Goal: Understand site structure: Understand site structure

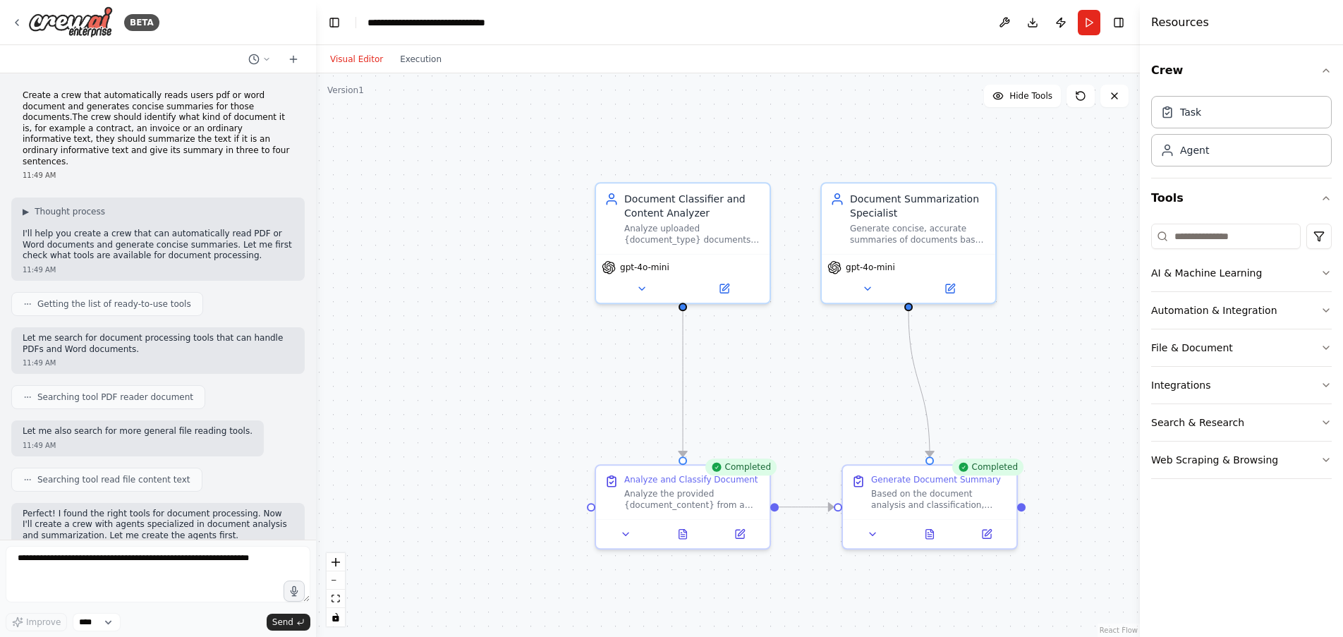
scroll to position [1495, 0]
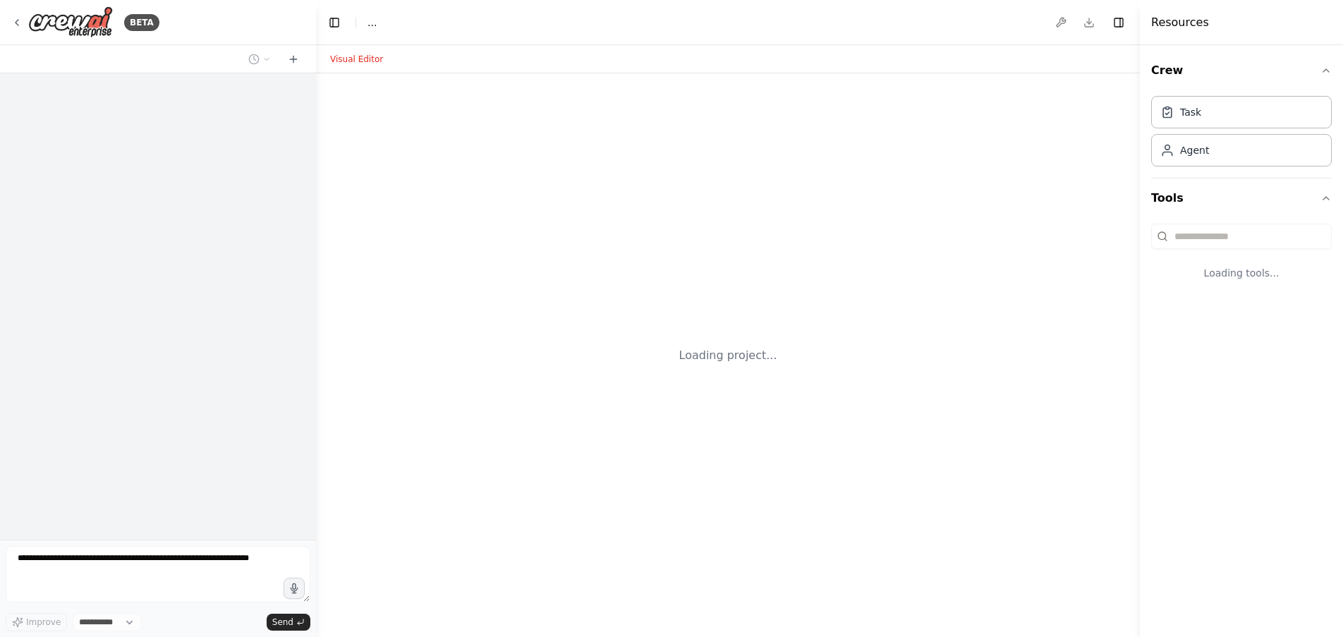
select select "****"
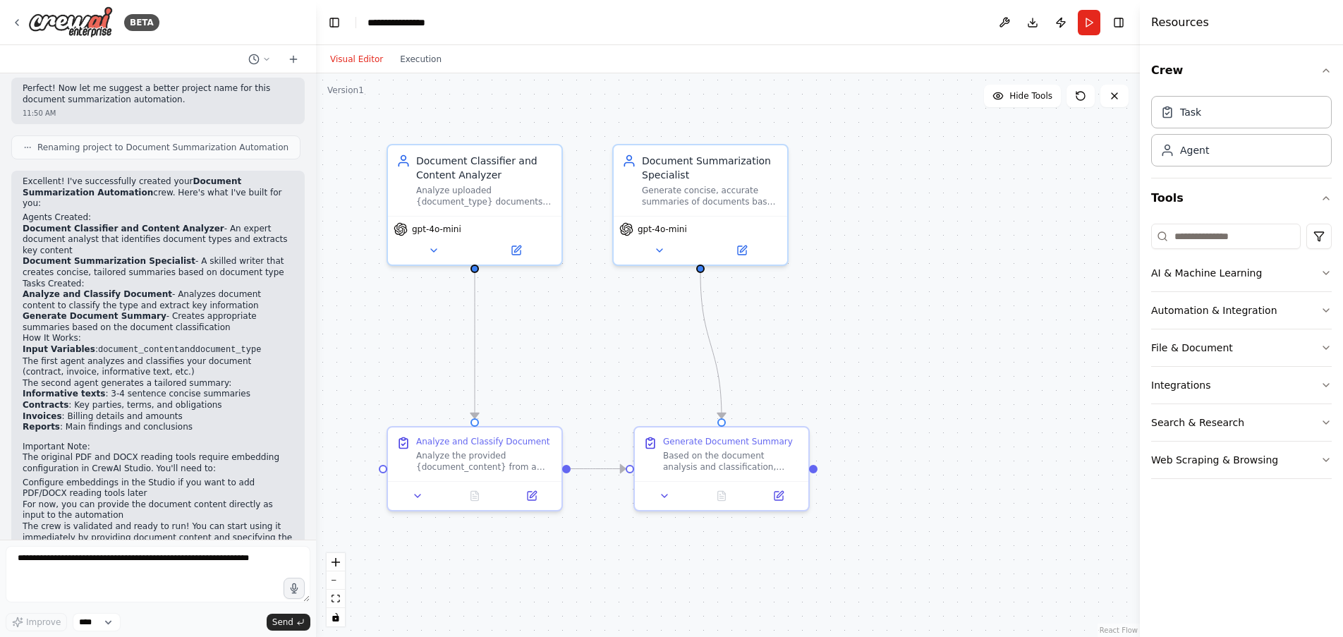
scroll to position [1495, 0]
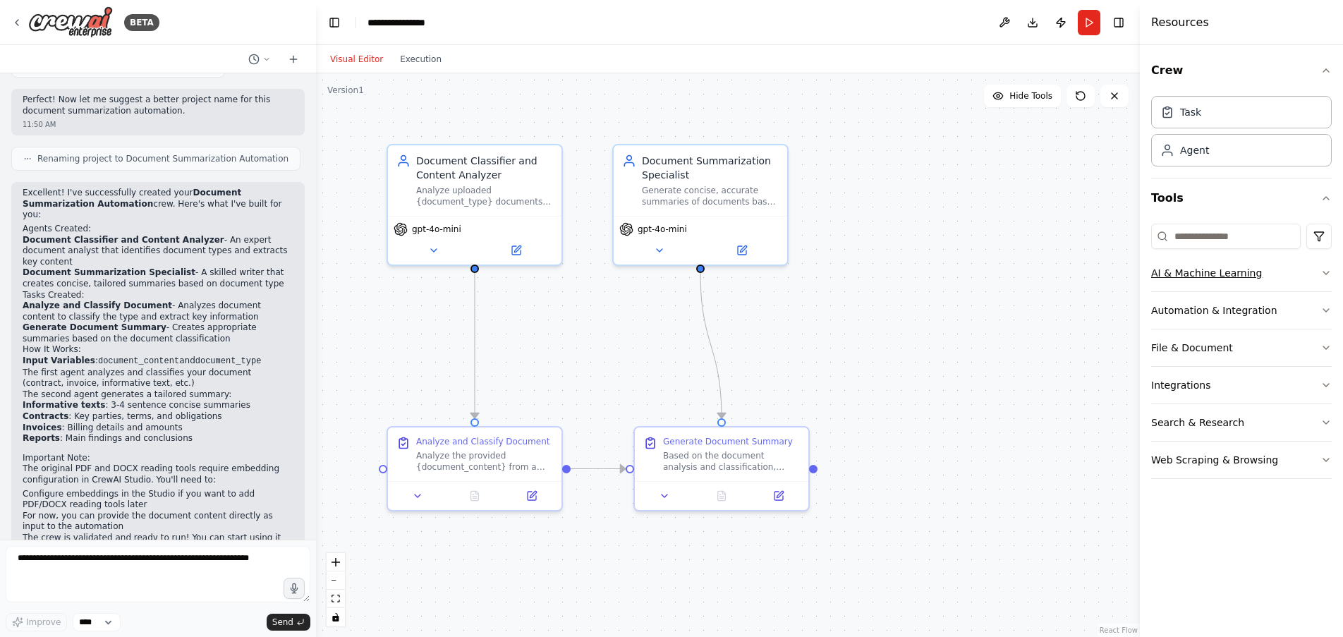
click at [1330, 273] on icon "button" at bounding box center [1326, 272] width 11 height 11
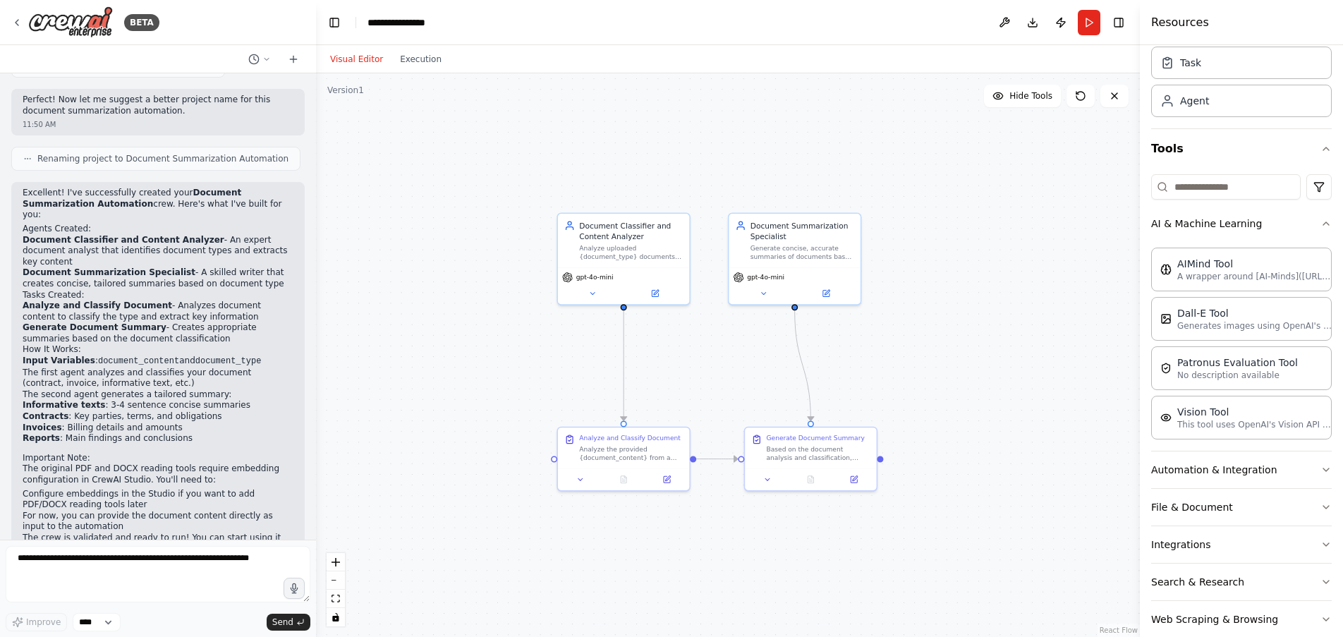
scroll to position [73, 0]
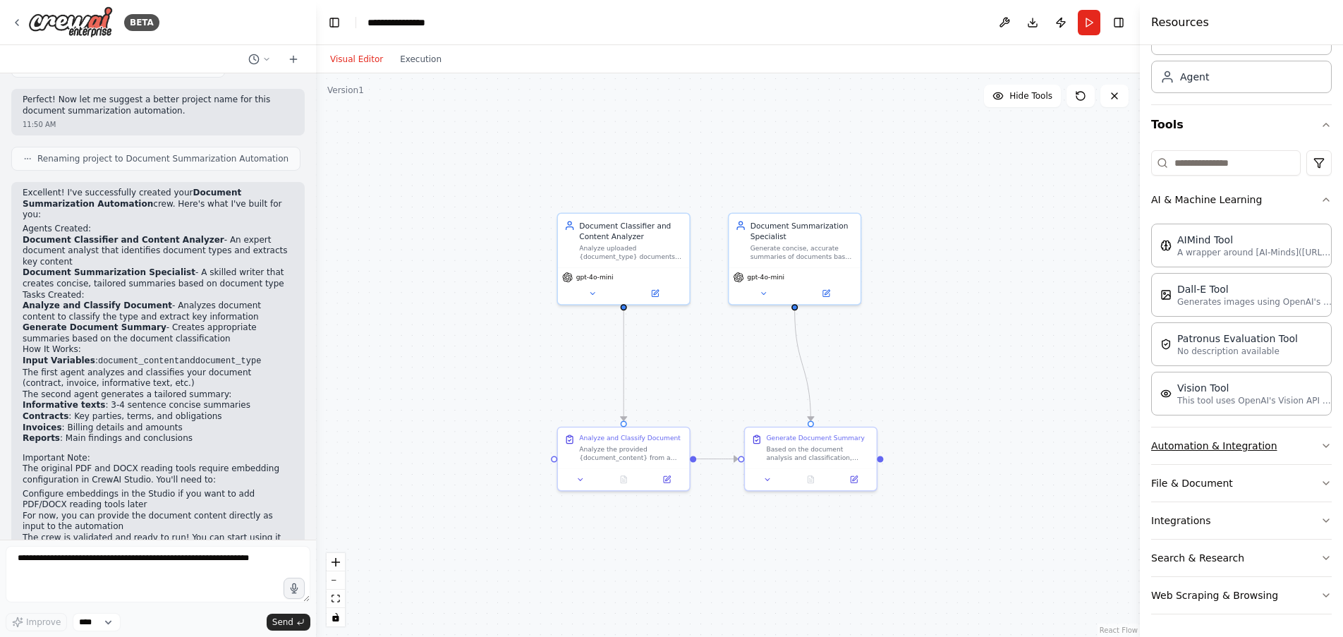
click at [1321, 446] on icon "button" at bounding box center [1326, 445] width 11 height 11
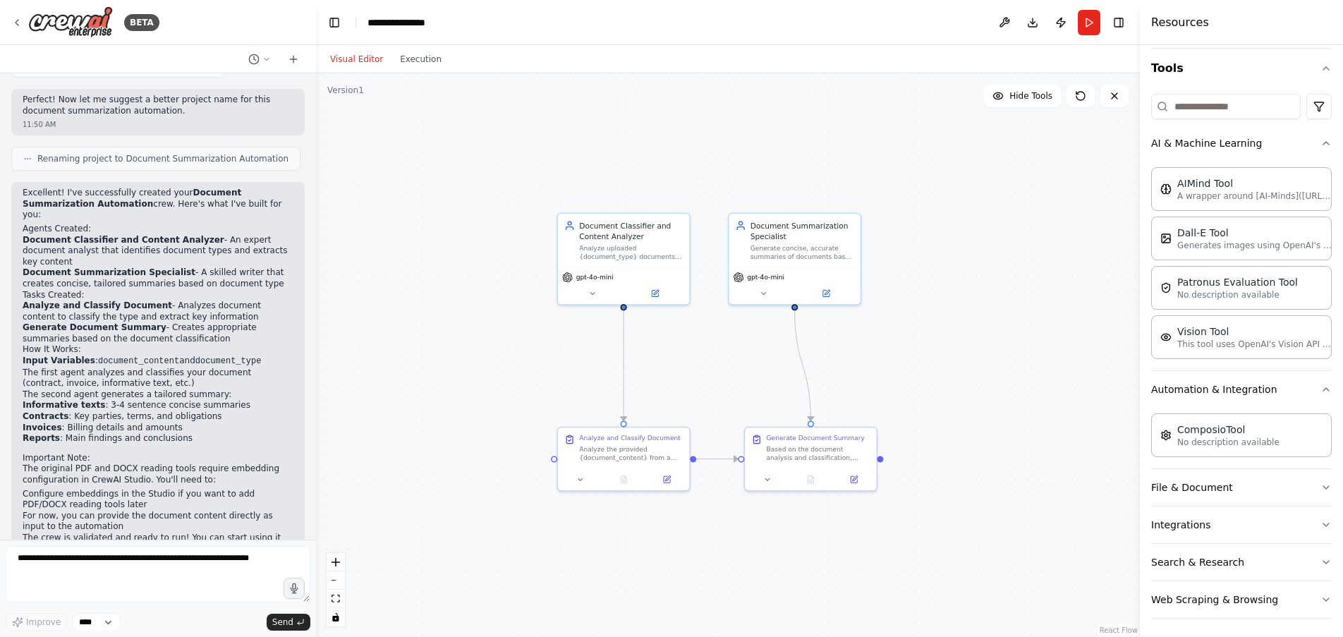
scroll to position [134, 0]
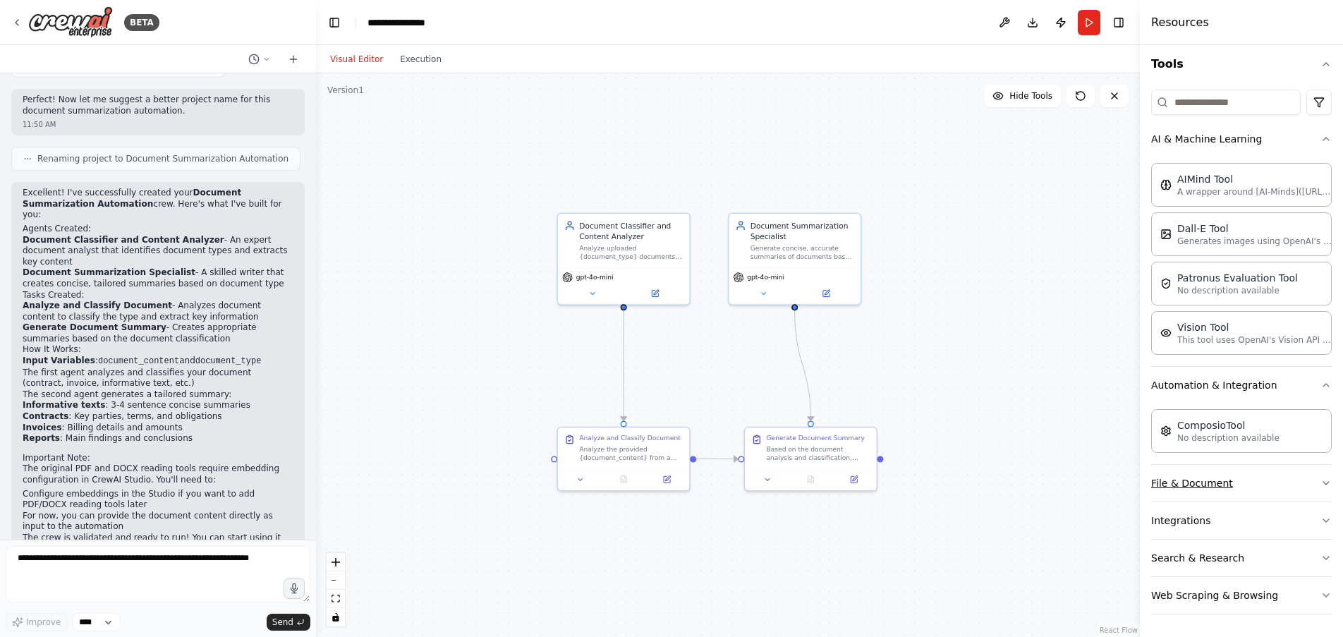
click at [1321, 485] on icon "button" at bounding box center [1326, 483] width 11 height 11
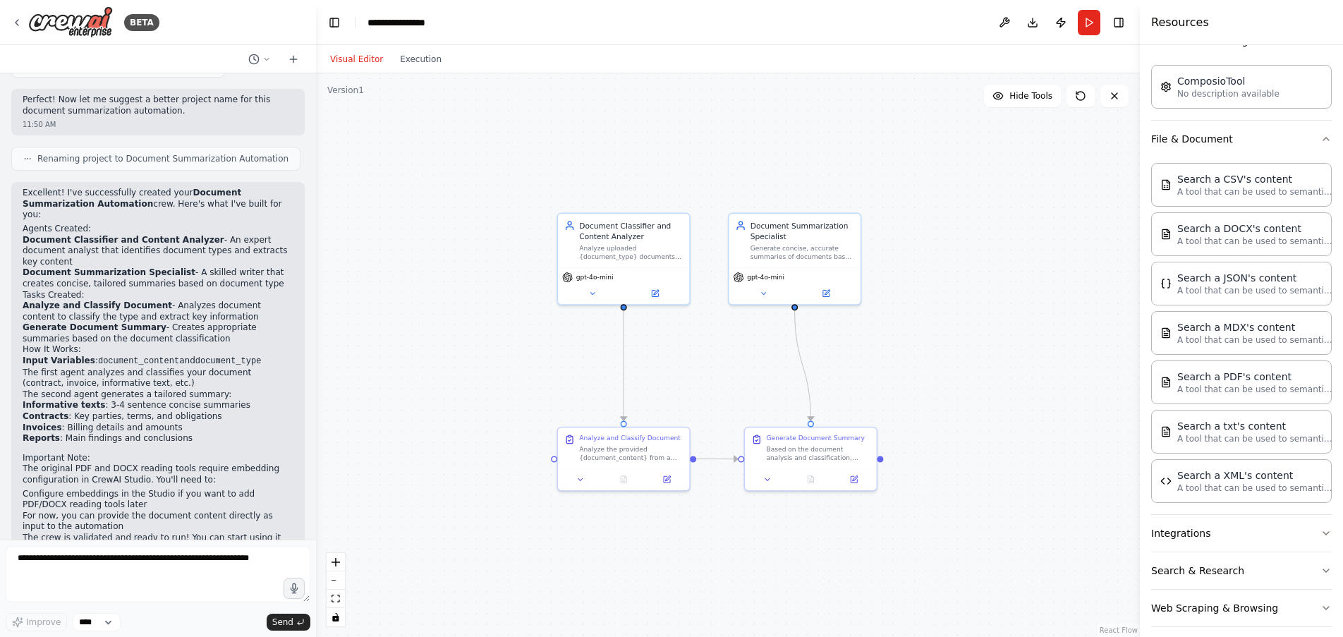
scroll to position [491, 0]
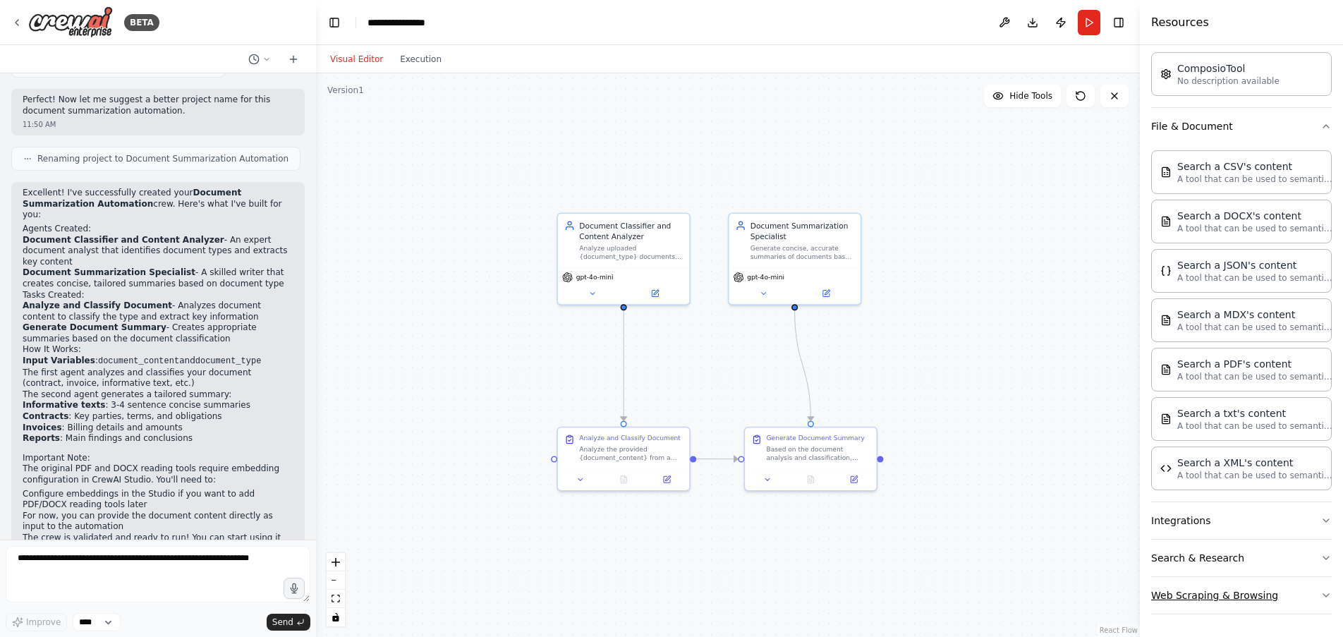
click at [1321, 595] on icon "button" at bounding box center [1326, 595] width 11 height 11
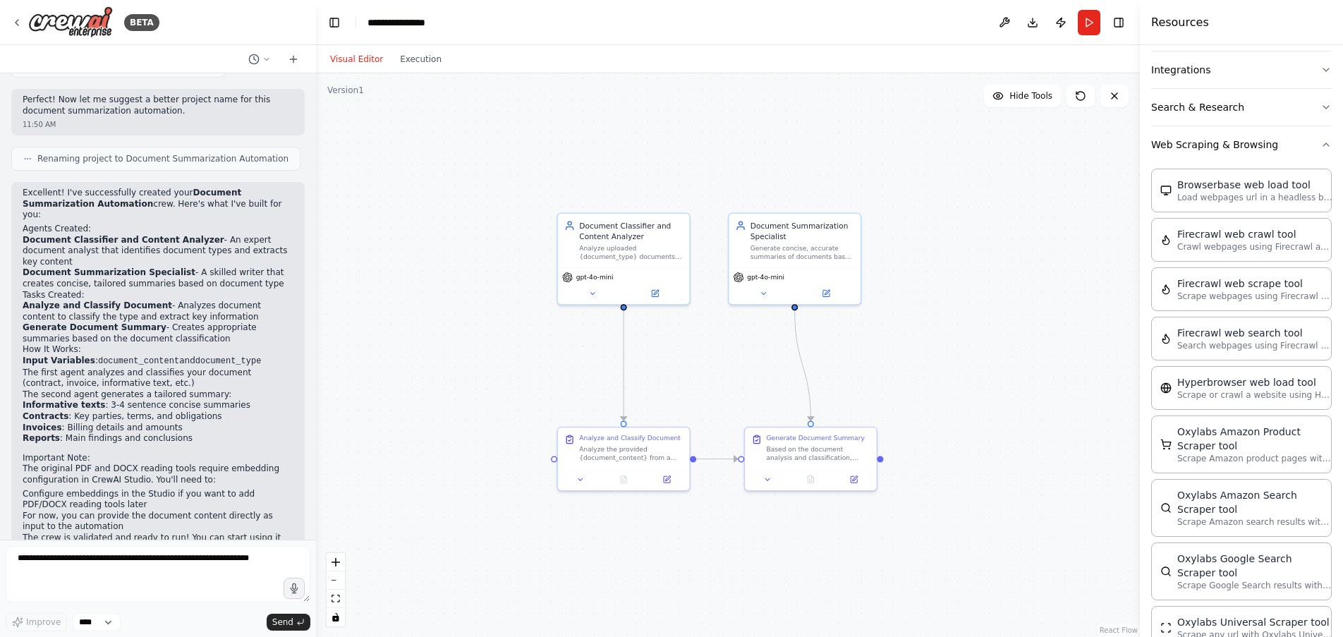
scroll to position [876, 0]
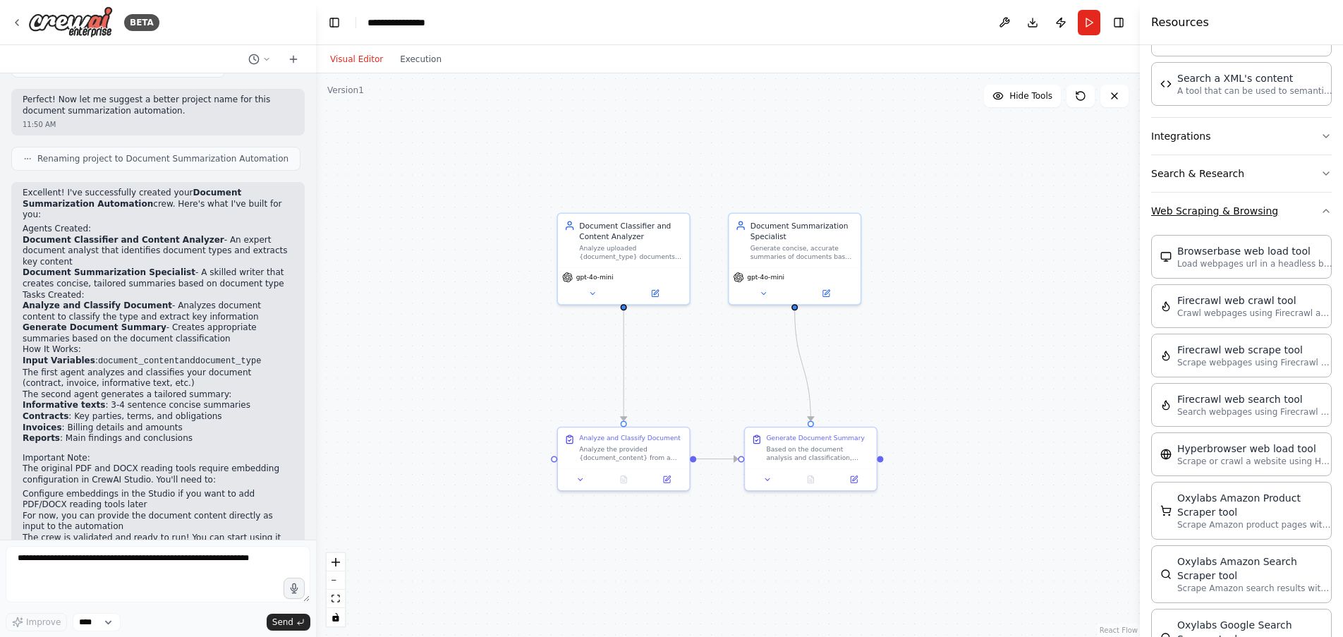
click at [1321, 210] on icon "button" at bounding box center [1326, 210] width 11 height 11
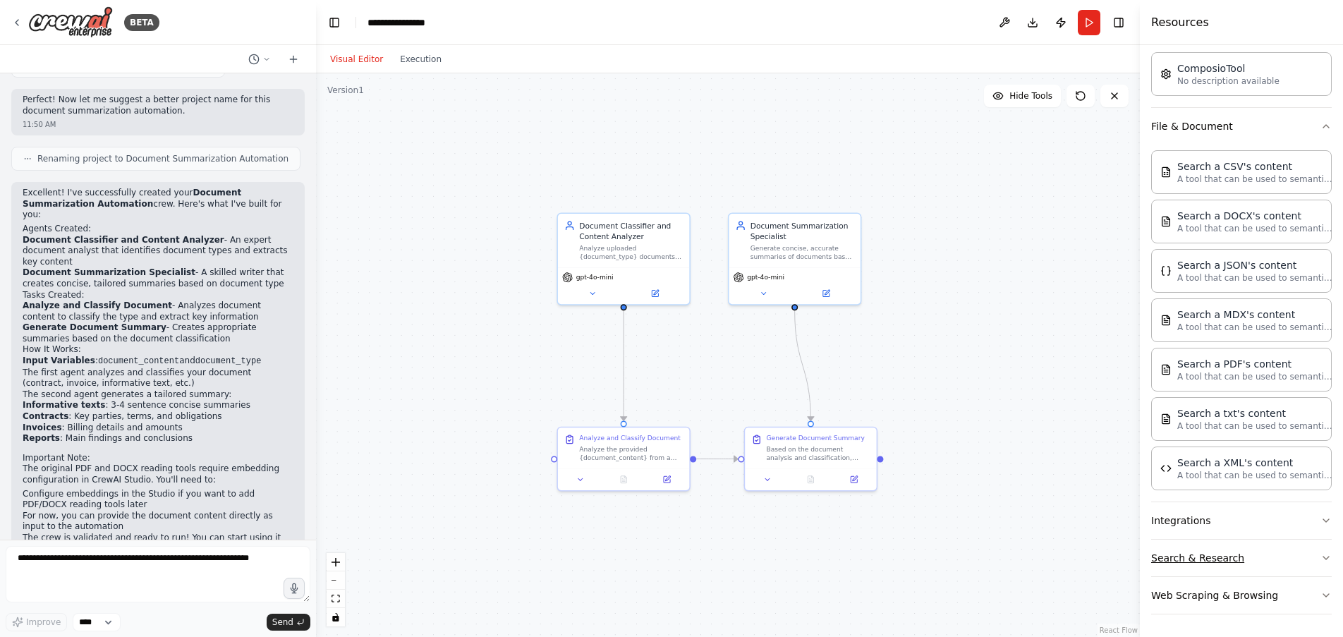
click at [1321, 558] on icon "button" at bounding box center [1326, 557] width 11 height 11
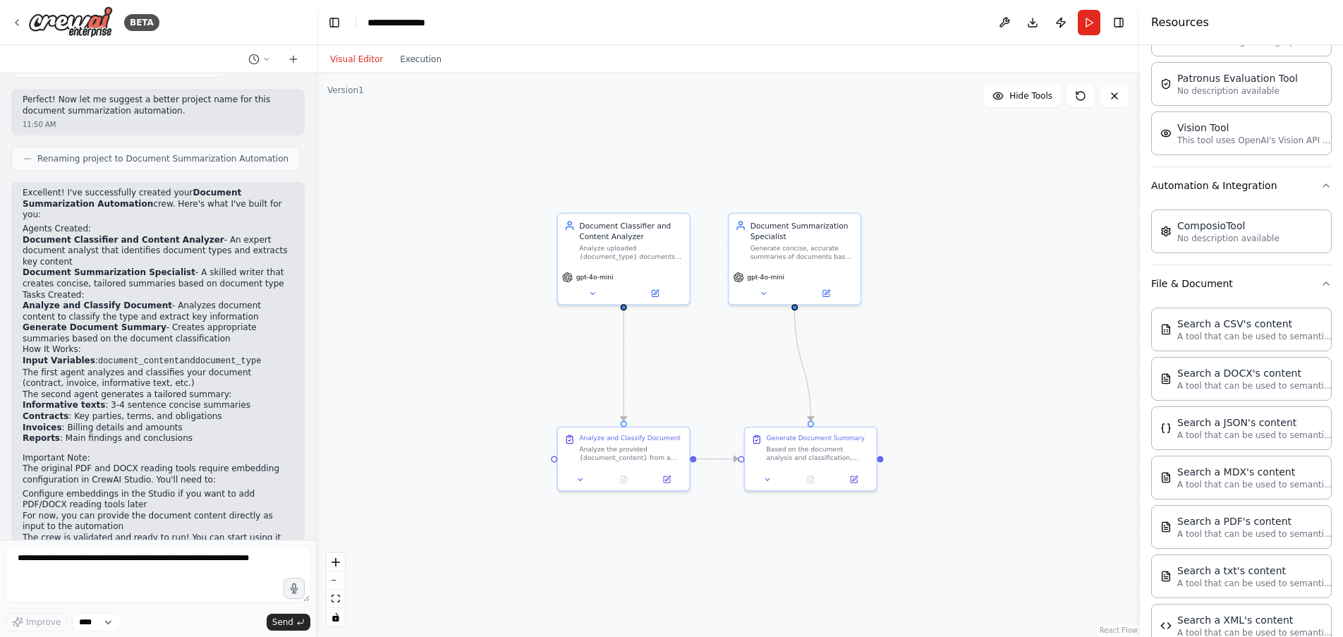
scroll to position [332, 0]
click at [1321, 283] on icon "button" at bounding box center [1326, 285] width 11 height 11
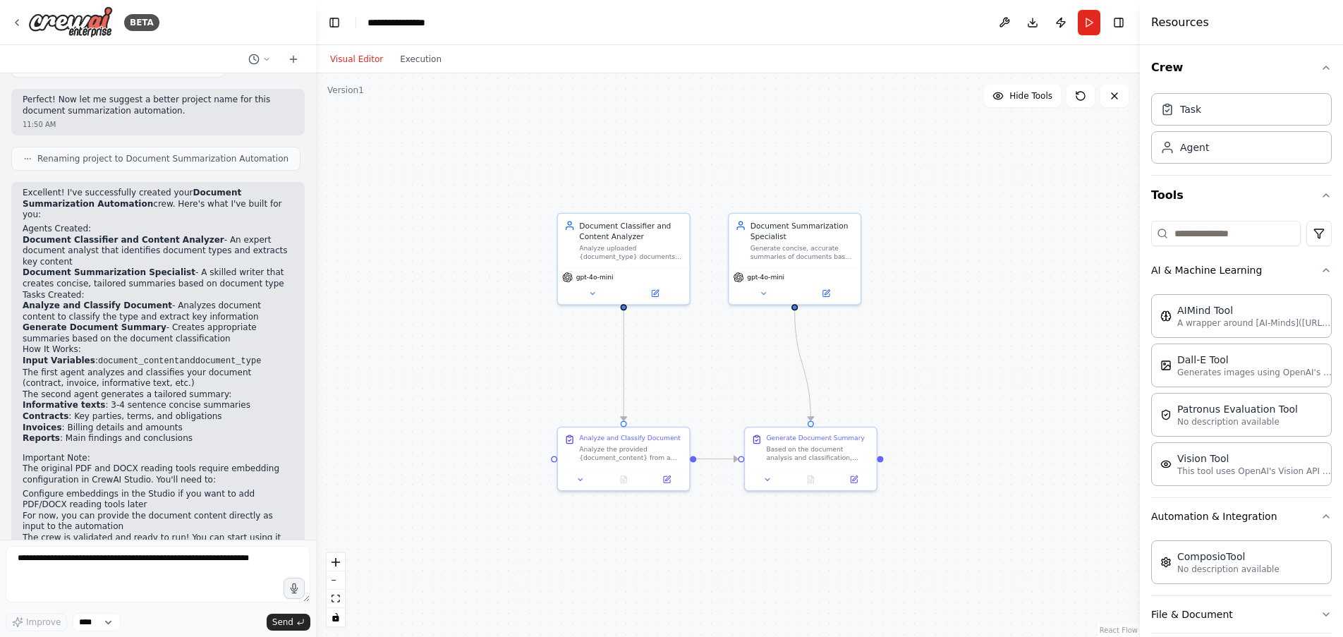
scroll to position [0, 0]
click at [1321, 272] on icon "button" at bounding box center [1326, 272] width 11 height 11
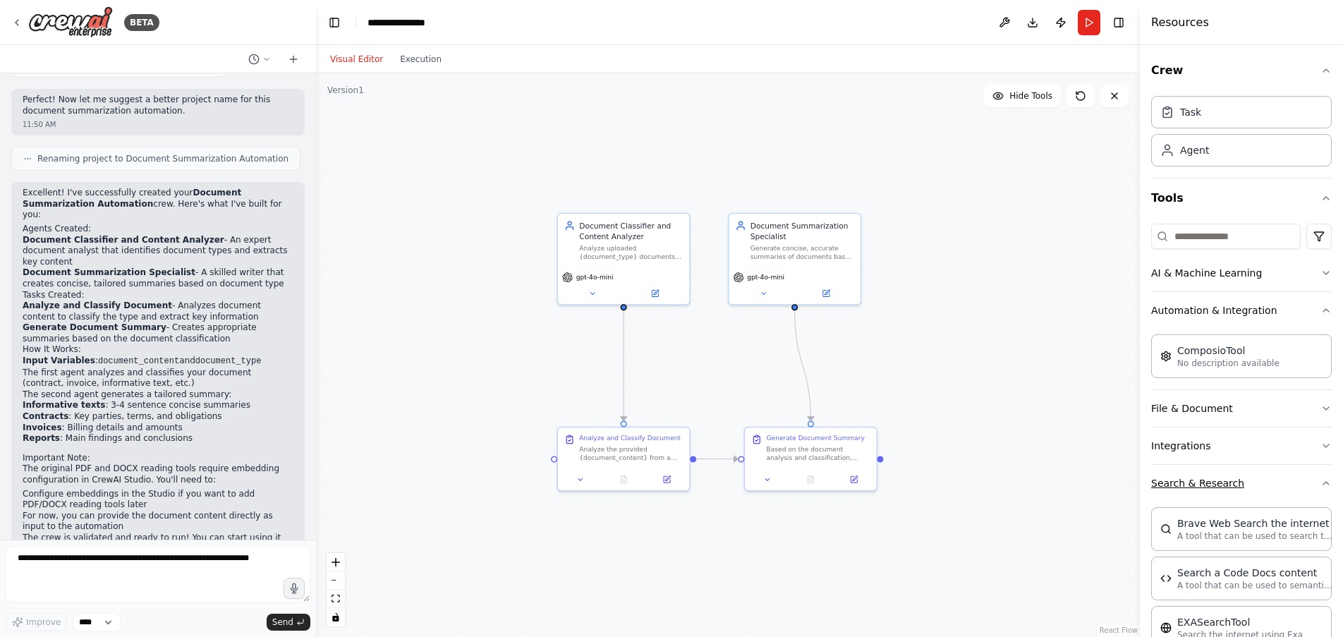
click at [1321, 483] on icon "button" at bounding box center [1326, 483] width 11 height 11
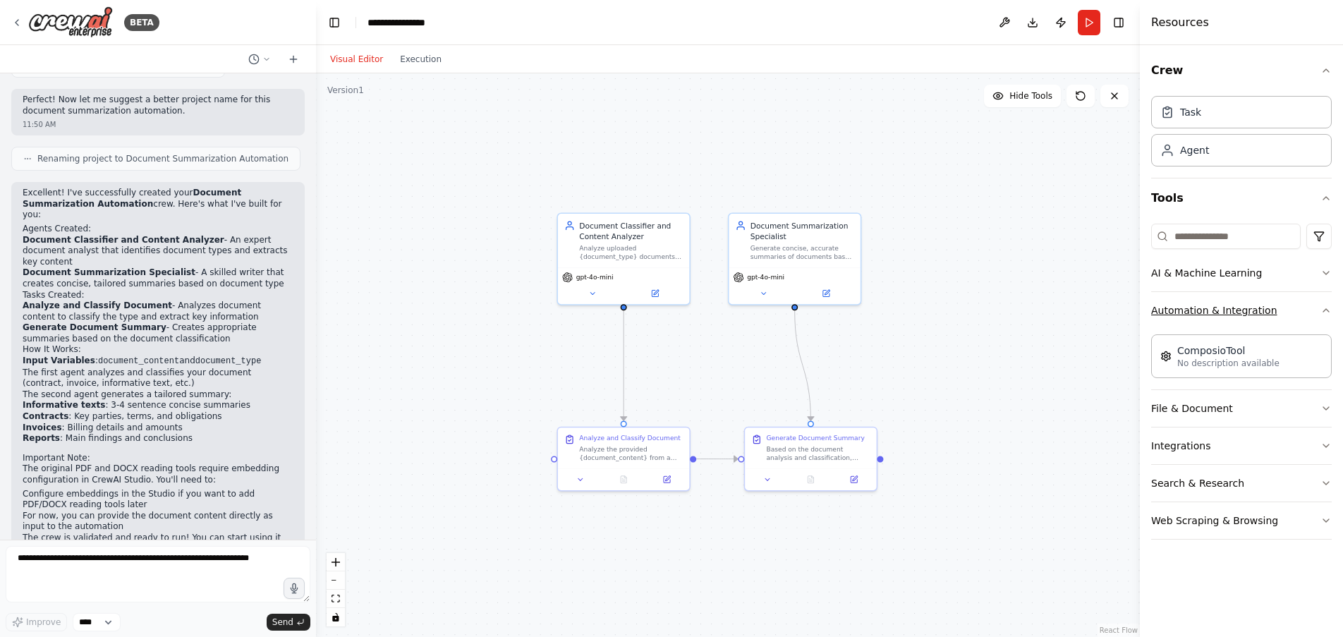
click at [1326, 306] on icon "button" at bounding box center [1326, 310] width 11 height 11
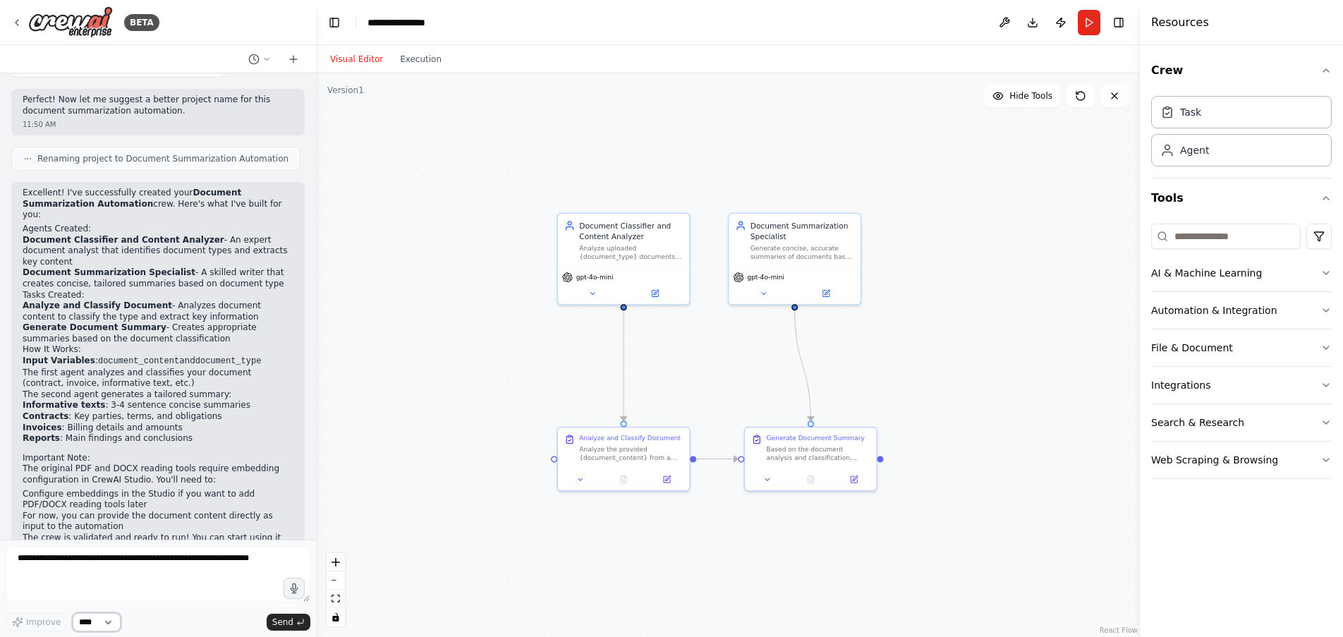
click at [111, 623] on select "****" at bounding box center [97, 622] width 48 height 18
